Goal: Information Seeking & Learning: Learn about a topic

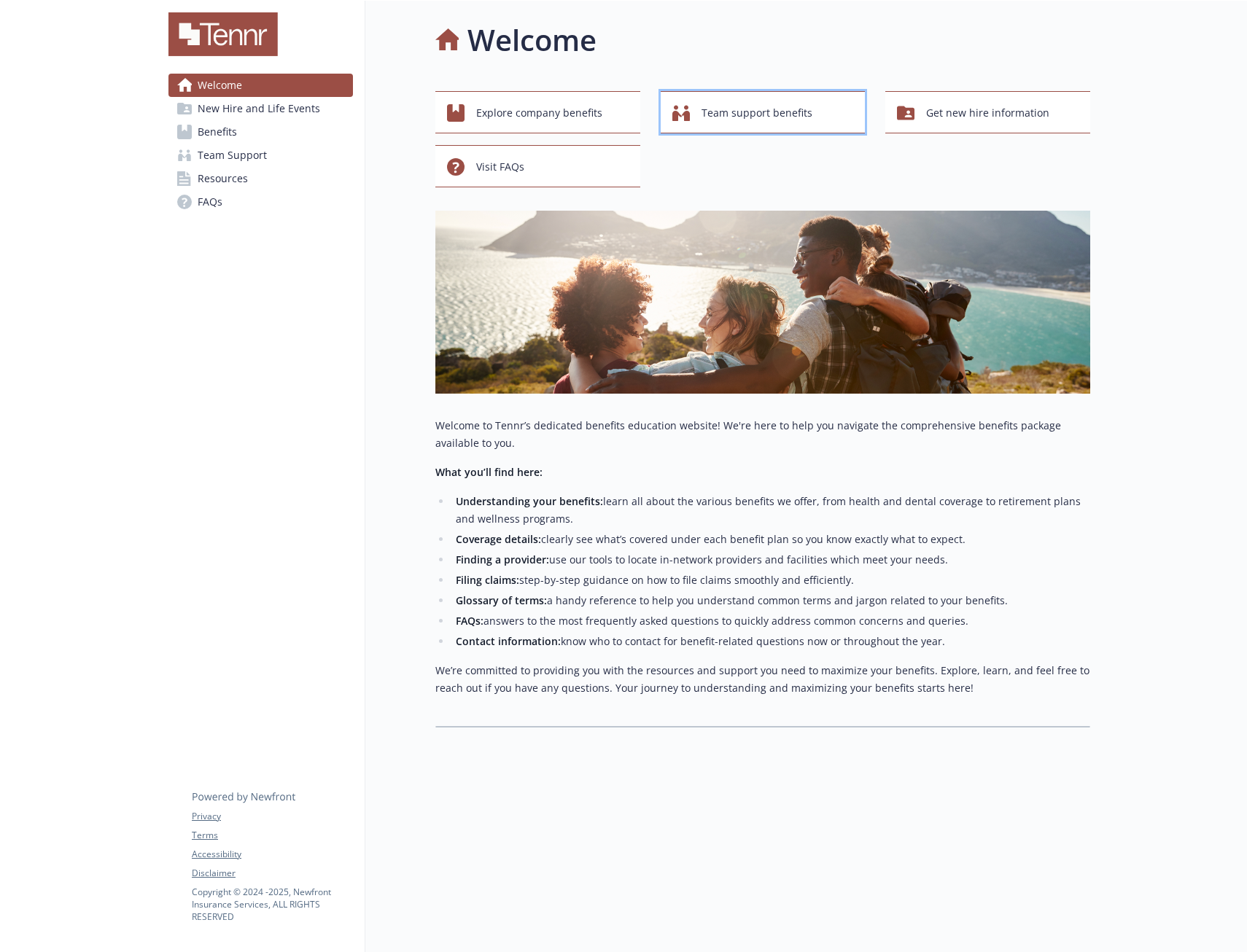
click at [697, 104] on div "Team support benefits" at bounding box center [765, 112] width 186 height 27
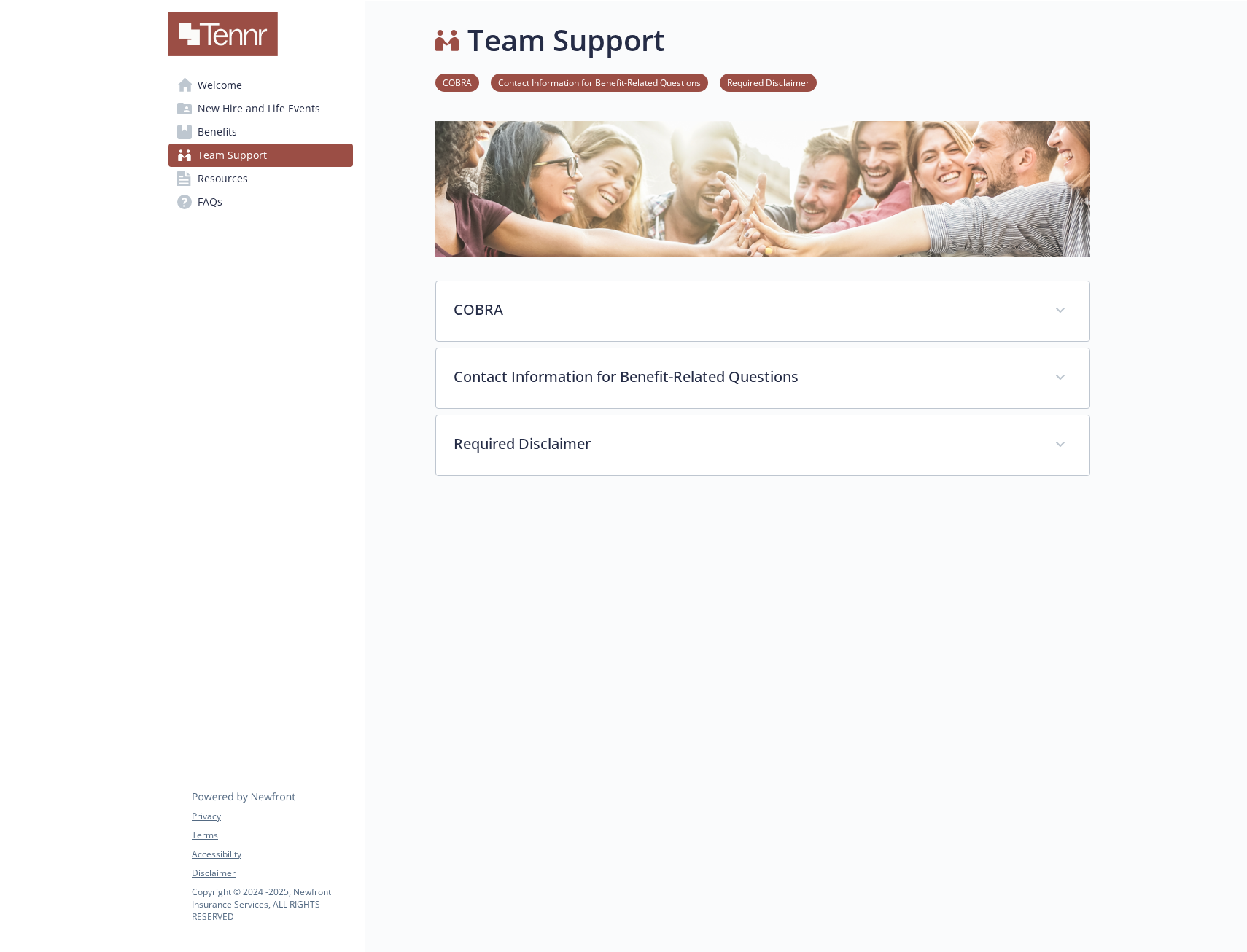
click at [248, 136] on link "Benefits" at bounding box center [260, 132] width 185 height 23
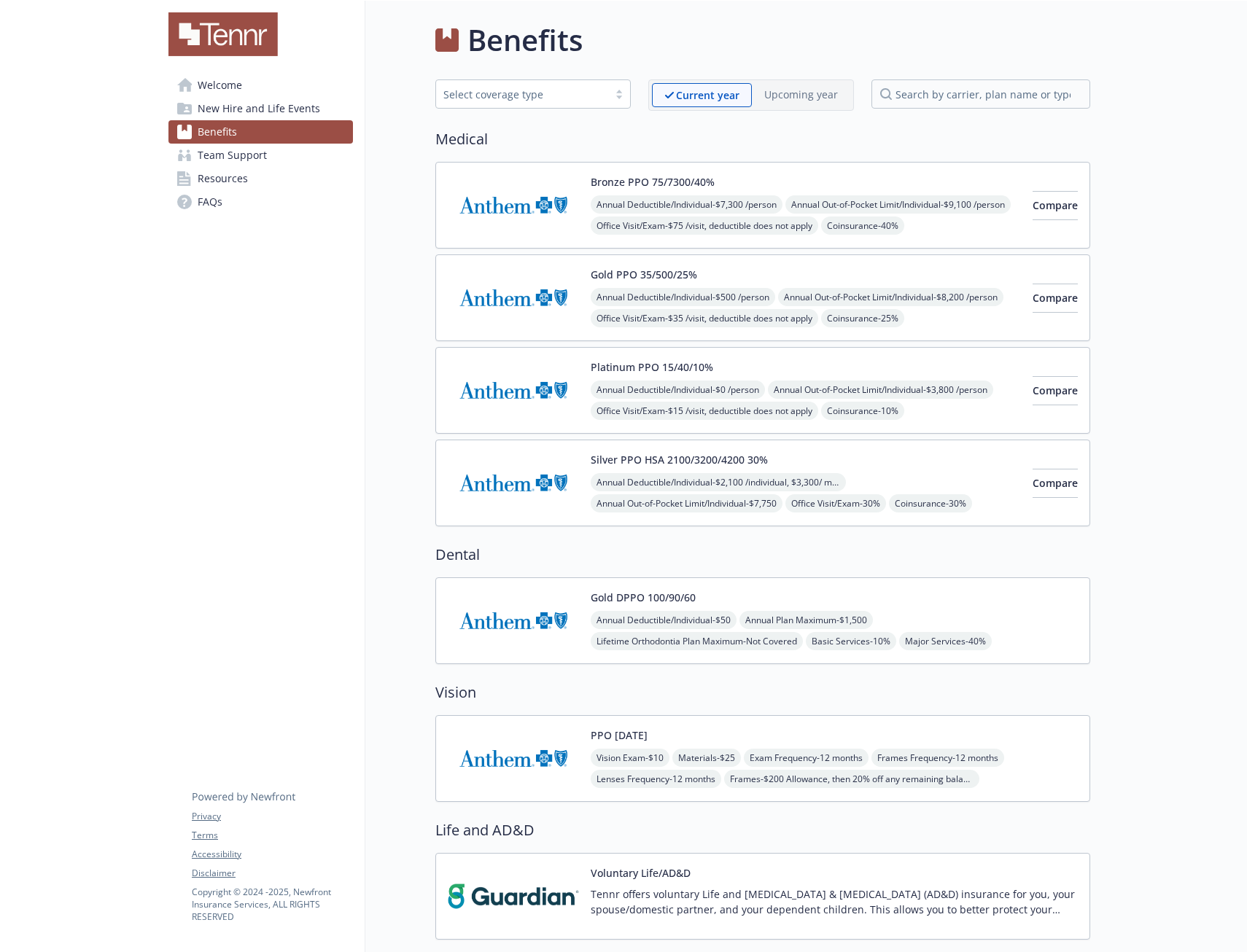
click at [248, 112] on span "New Hire and Life Events" at bounding box center [258, 108] width 122 height 23
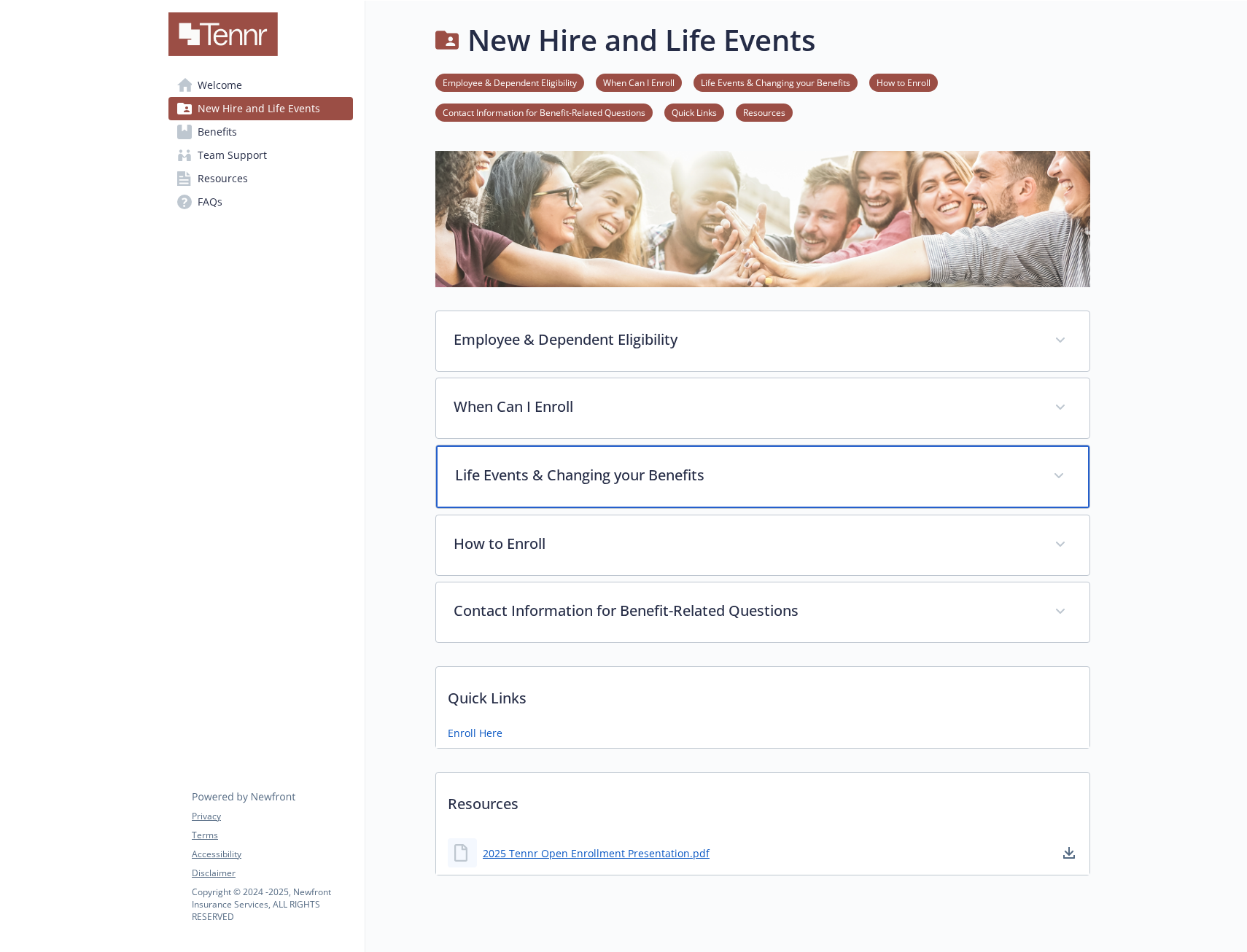
click at [882, 461] on div "Life Events & Changing your Benefits" at bounding box center [762, 477] width 653 height 63
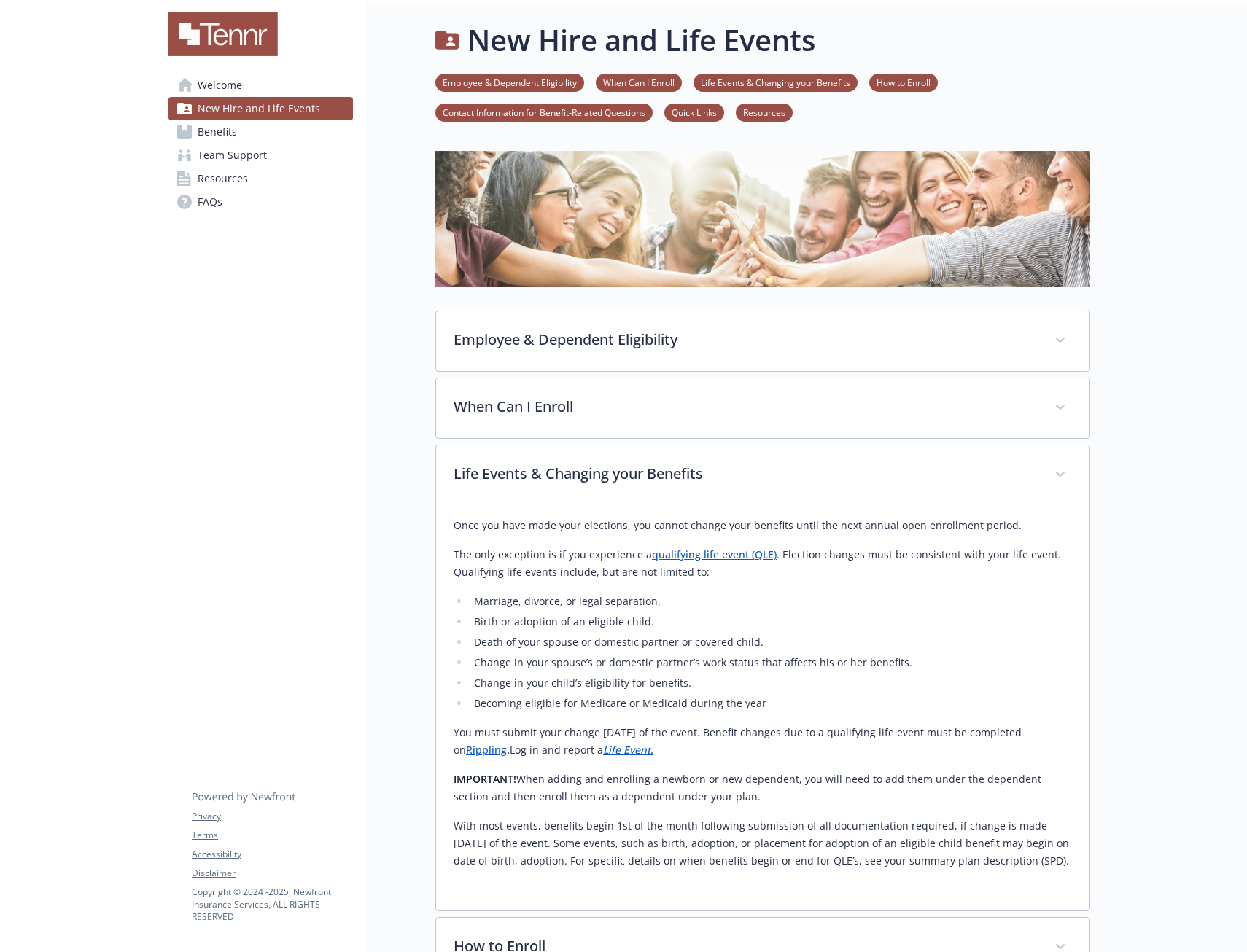
click at [242, 80] on link "Welcome" at bounding box center [260, 85] width 185 height 23
